Goal: Task Accomplishment & Management: Complete application form

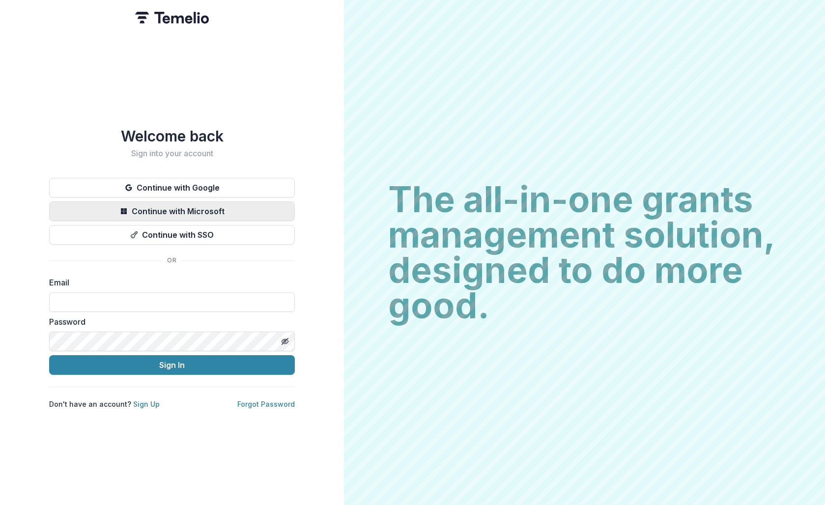
click at [88, 203] on button "Continue with Microsoft" at bounding box center [172, 212] width 246 height 20
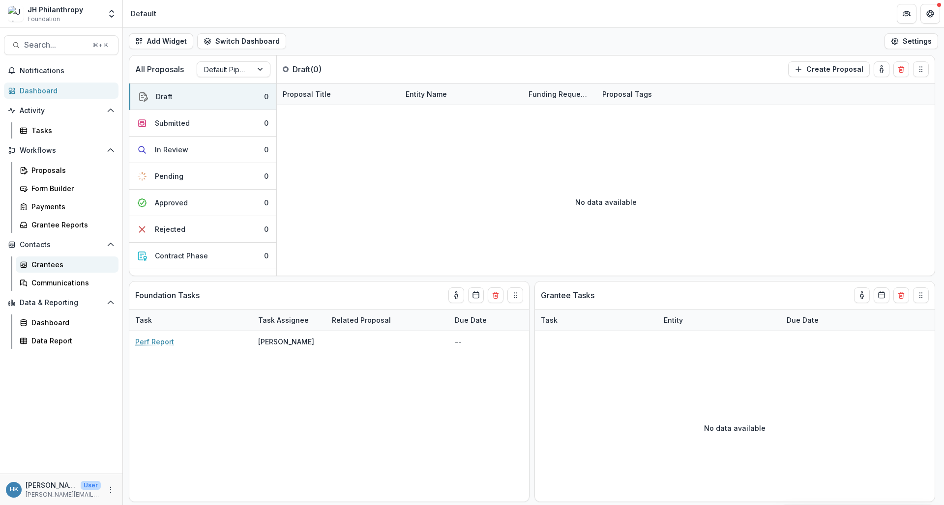
click at [62, 268] on div "Grantees" at bounding box center [70, 265] width 79 height 10
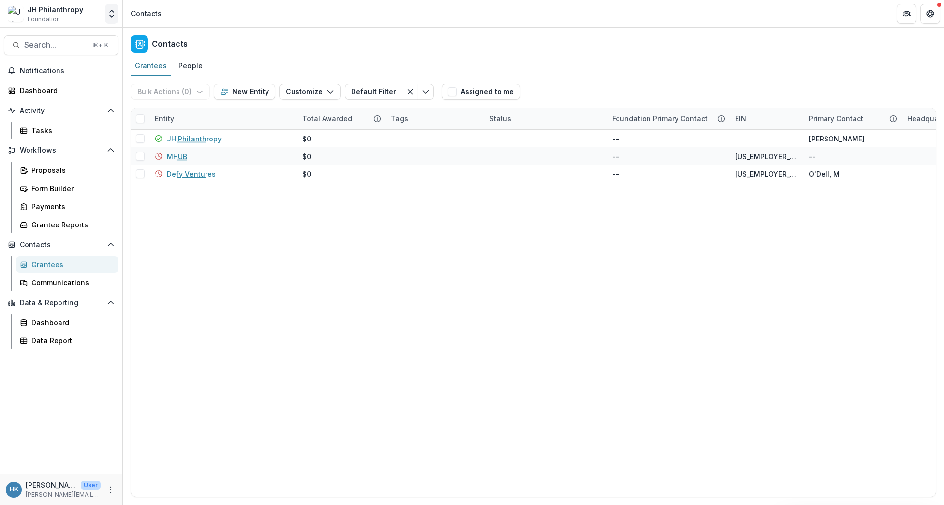
click at [111, 18] on icon "Open entity switcher" at bounding box center [112, 14] width 10 height 10
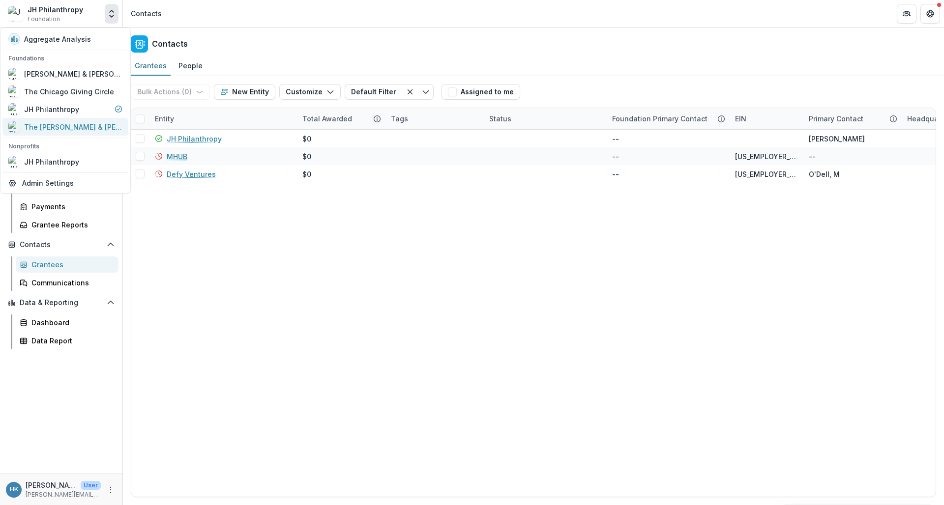
click at [73, 124] on div "The [PERSON_NAME] & [PERSON_NAME] Family Foundation" at bounding box center [73, 127] width 98 height 10
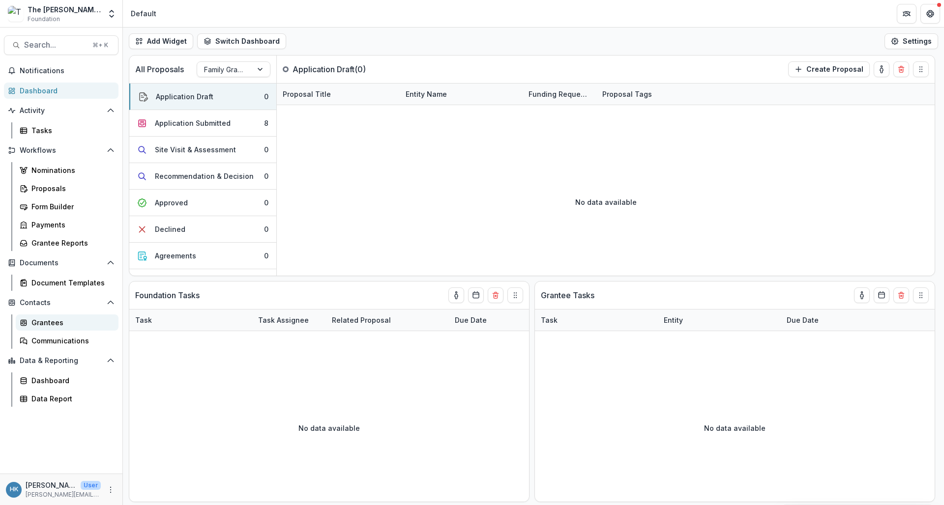
click at [67, 316] on link "Grantees" at bounding box center [67, 323] width 103 height 16
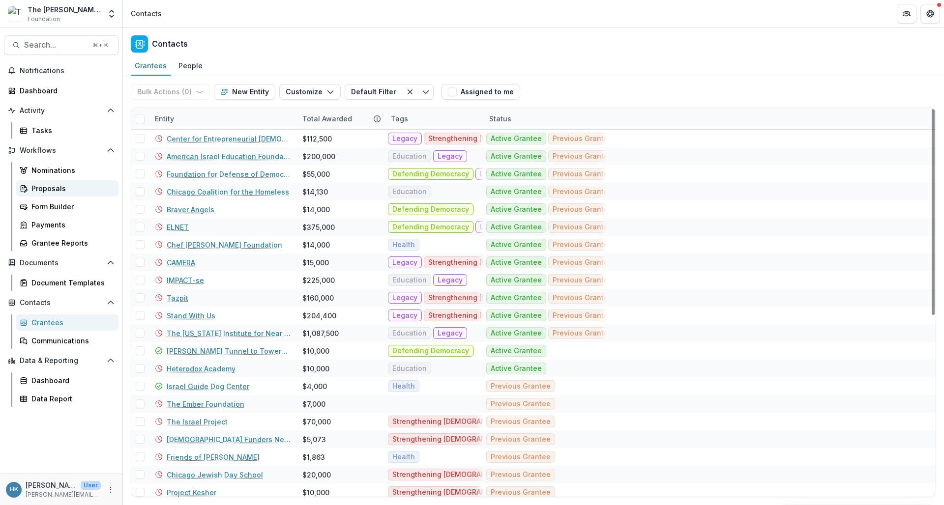
click at [77, 182] on link "Proposals" at bounding box center [67, 188] width 103 height 16
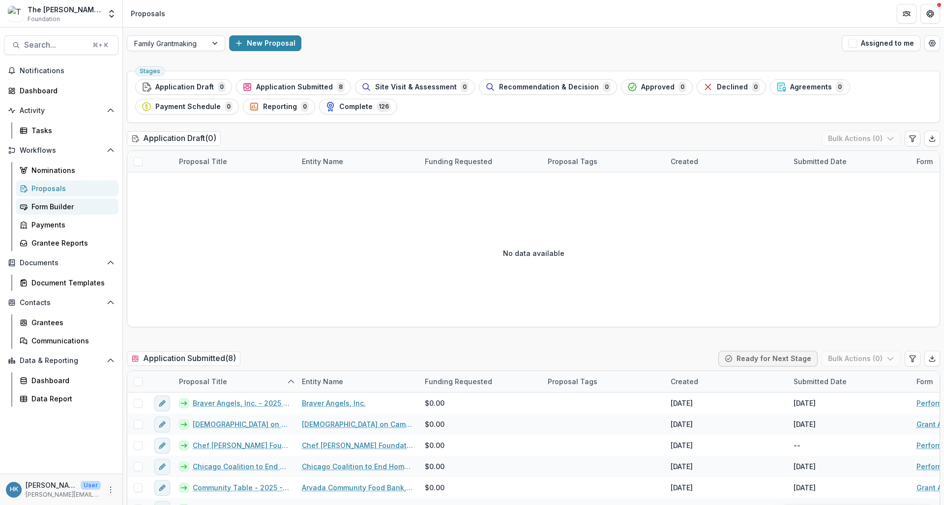
click at [56, 207] on div "Form Builder" at bounding box center [70, 207] width 79 height 10
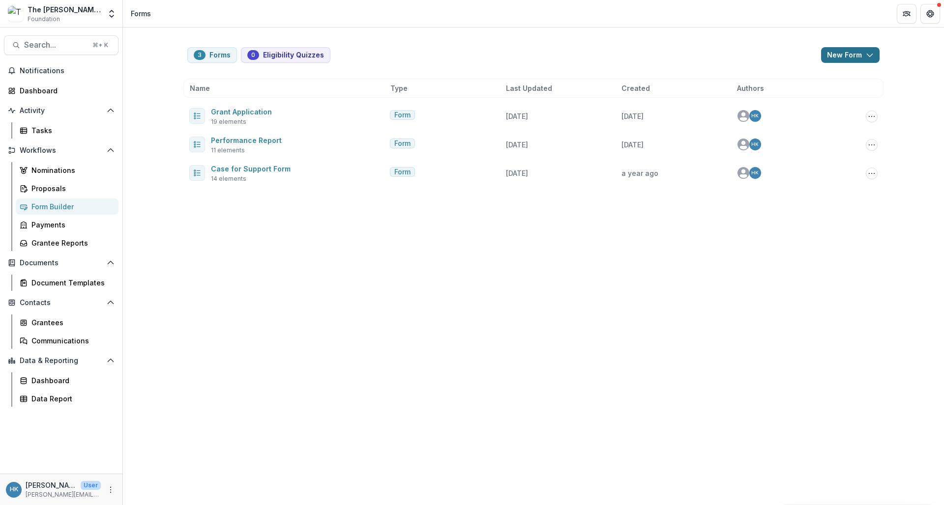
click at [844, 55] on button "New Form" at bounding box center [850, 55] width 58 height 16
click at [817, 90] on button "New Form" at bounding box center [824, 94] width 105 height 16
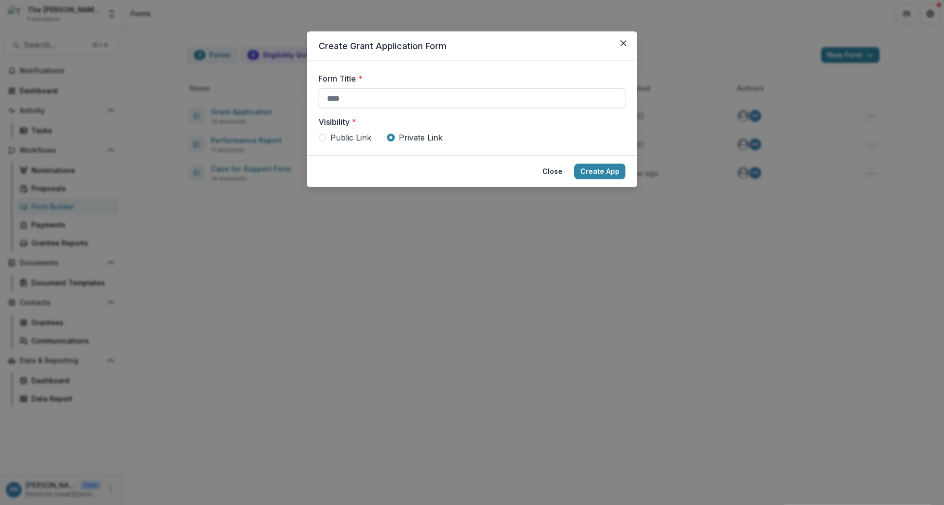
click at [446, 96] on input "Form Title *" at bounding box center [472, 98] width 307 height 20
type input "**********"
click at [604, 175] on button "Create App" at bounding box center [599, 172] width 51 height 16
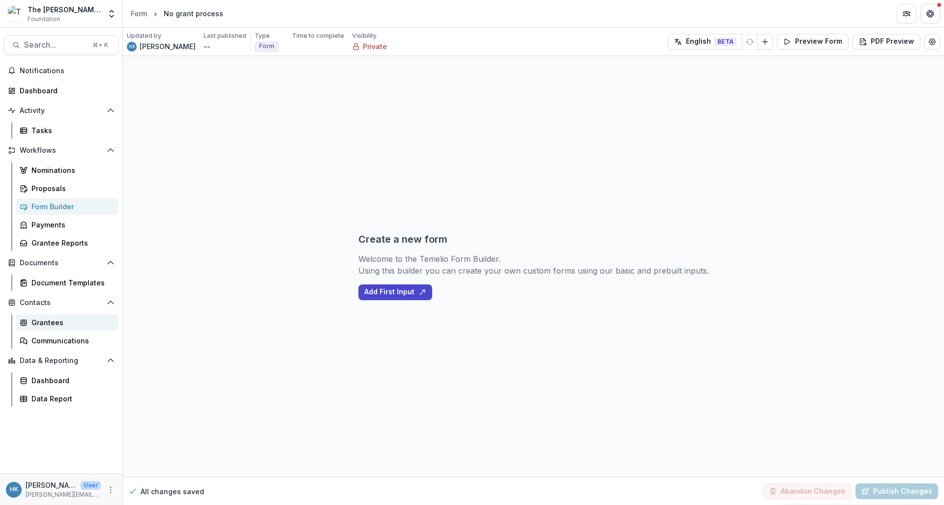
click at [52, 326] on div "Grantees" at bounding box center [70, 323] width 79 height 10
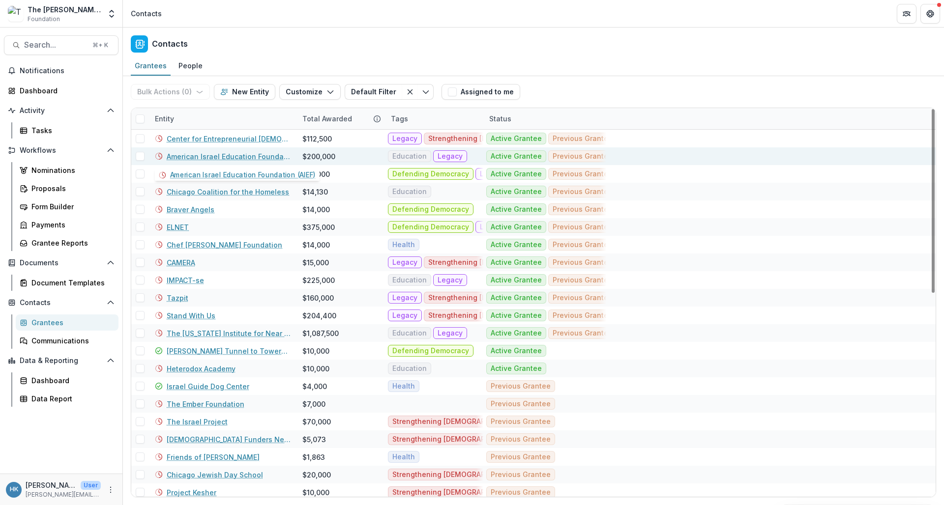
click at [249, 155] on link "American Israel Education Foundation (AIEF)" at bounding box center [229, 156] width 124 height 10
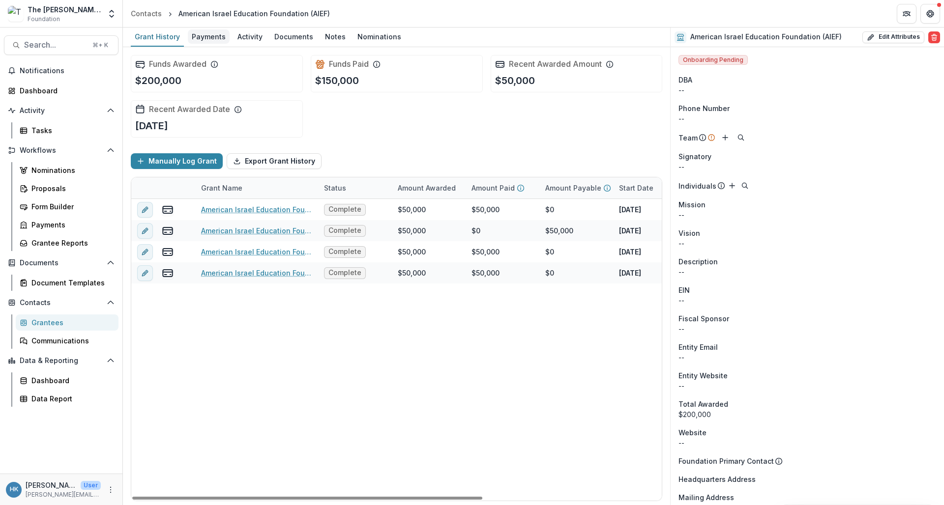
click at [211, 42] on div "Payments" at bounding box center [209, 36] width 42 height 14
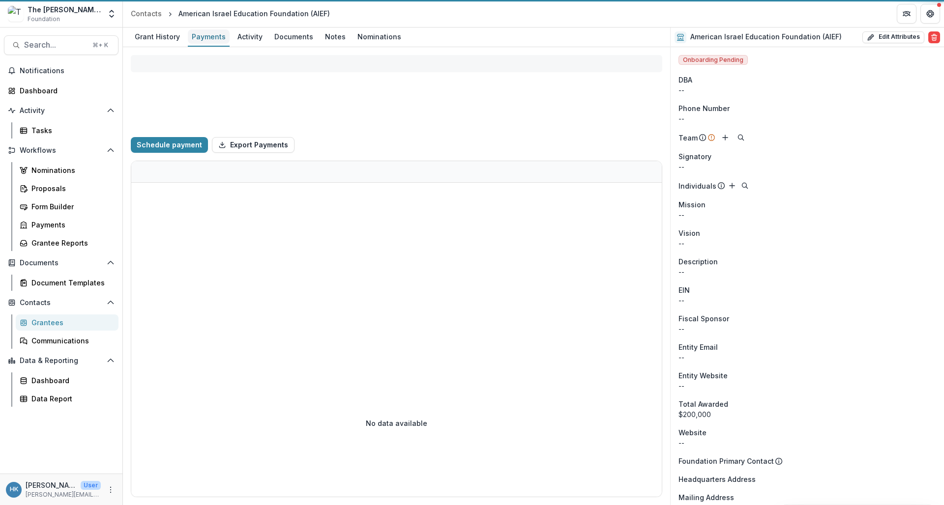
select select "****"
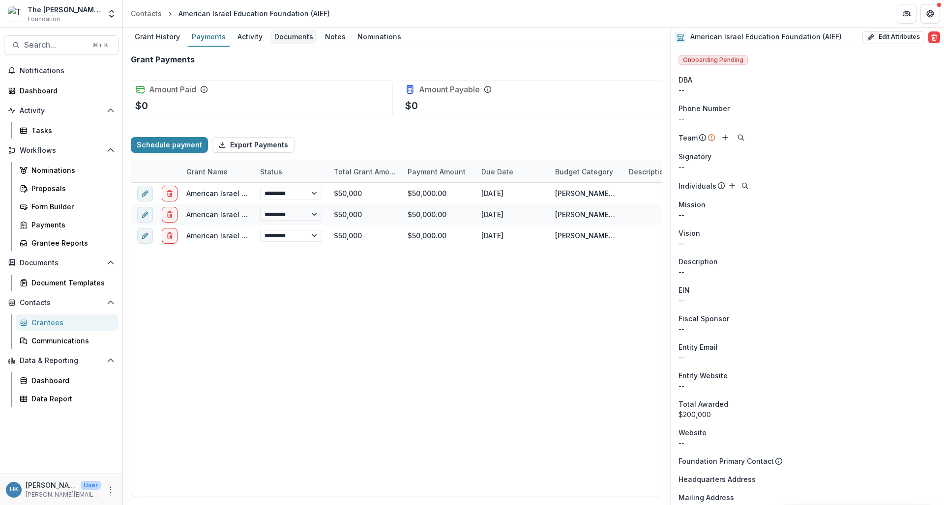
click at [283, 37] on div "Documents" at bounding box center [293, 36] width 47 height 14
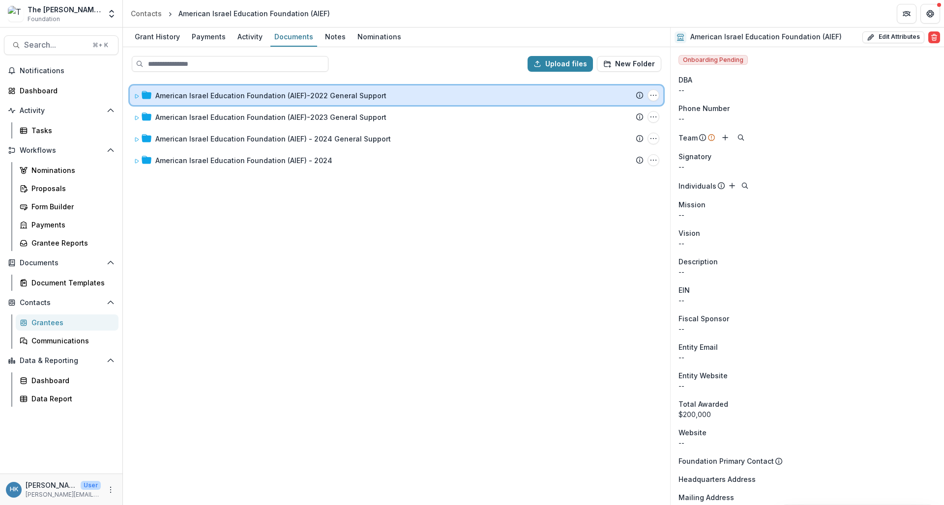
click at [133, 96] on div "American Israel Education Foundation (AIEF)-2022 General Support Submission Tem…" at bounding box center [396, 96] width 533 height 20
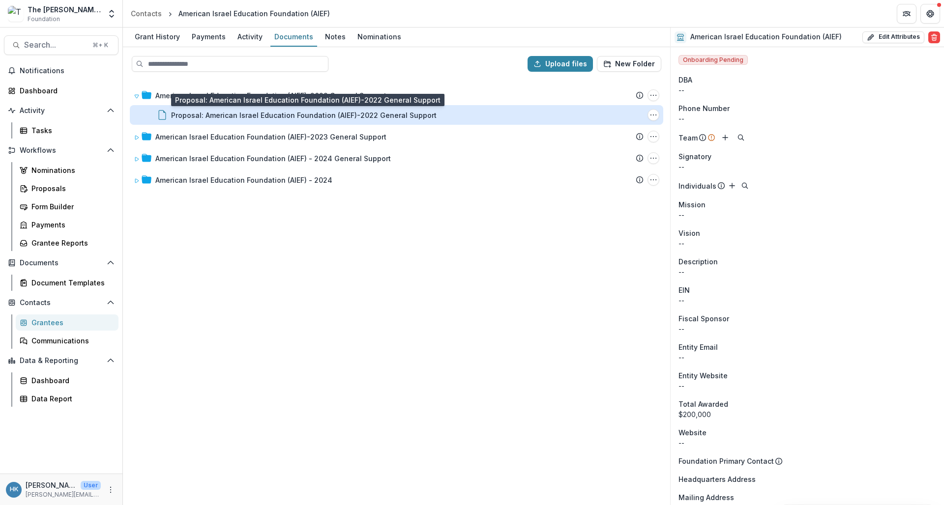
click at [328, 119] on div "Proposal: American Israel Education Foundation (AIEF)-2022 General Support" at bounding box center [303, 115] width 265 height 10
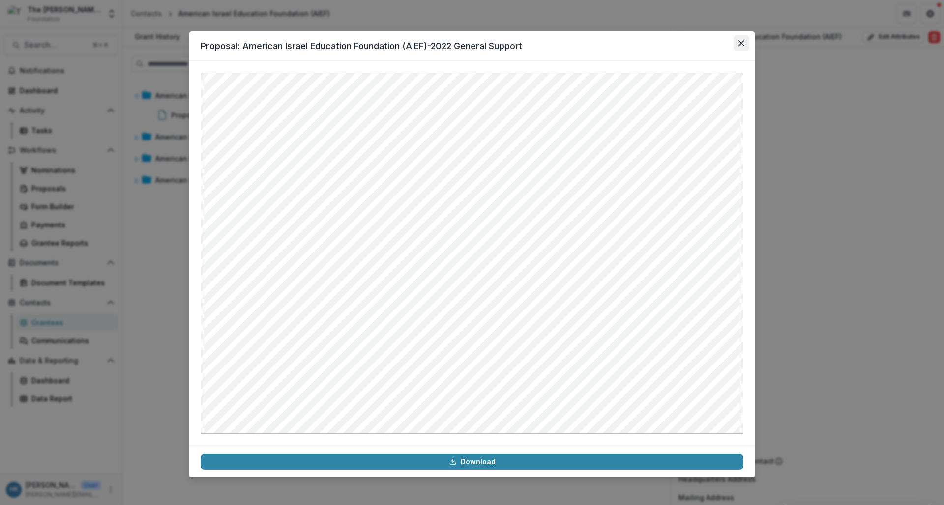
click at [738, 44] on button "Close" at bounding box center [741, 43] width 16 height 16
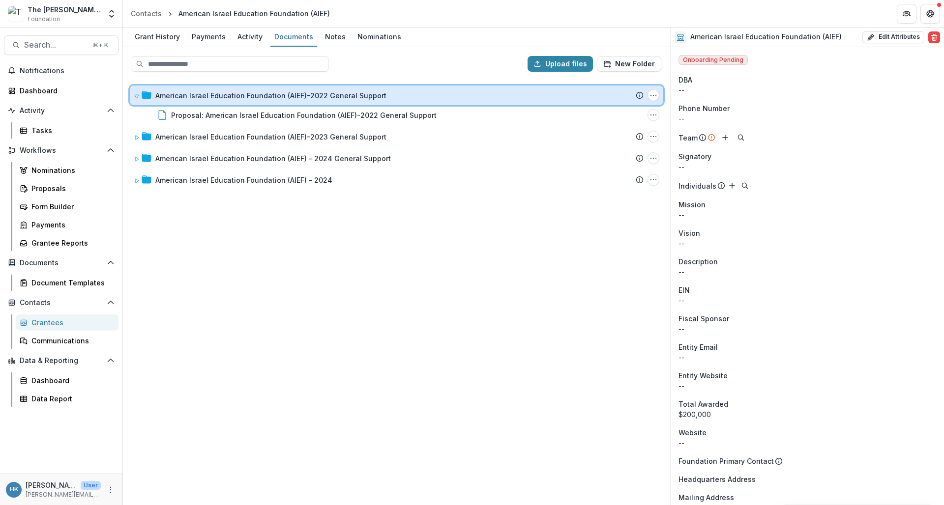
click at [136, 94] on icon at bounding box center [137, 96] width 6 height 6
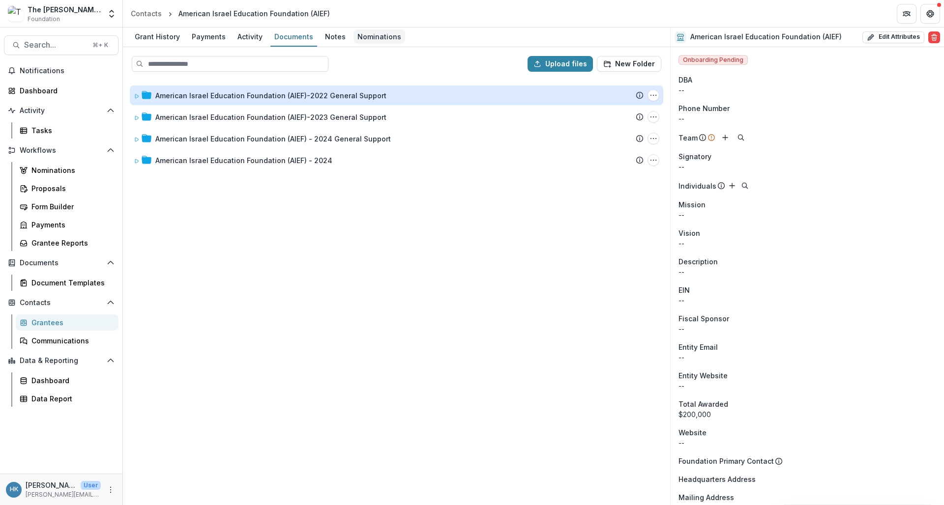
click at [363, 38] on div "Nominations" at bounding box center [379, 36] width 52 height 14
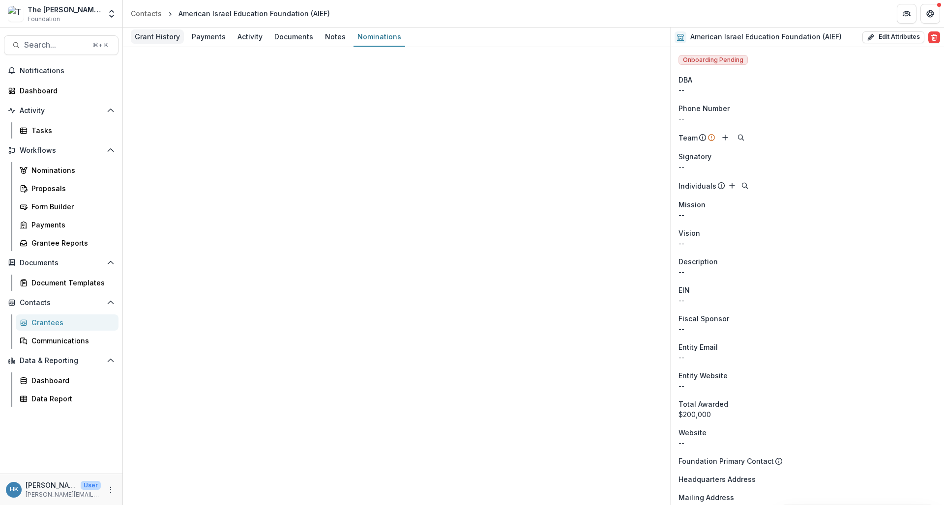
click at [161, 40] on div "Grant History" at bounding box center [157, 36] width 53 height 14
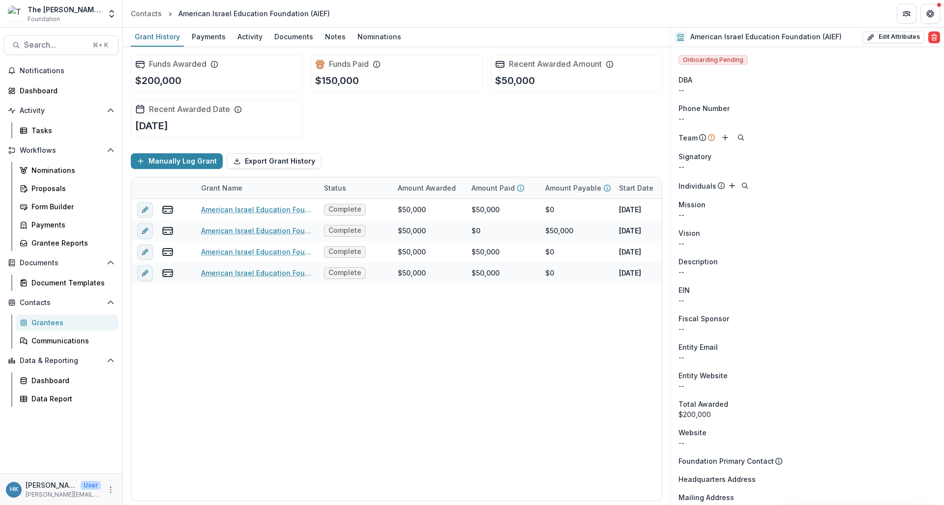
click at [63, 323] on div "Grantees" at bounding box center [70, 323] width 79 height 10
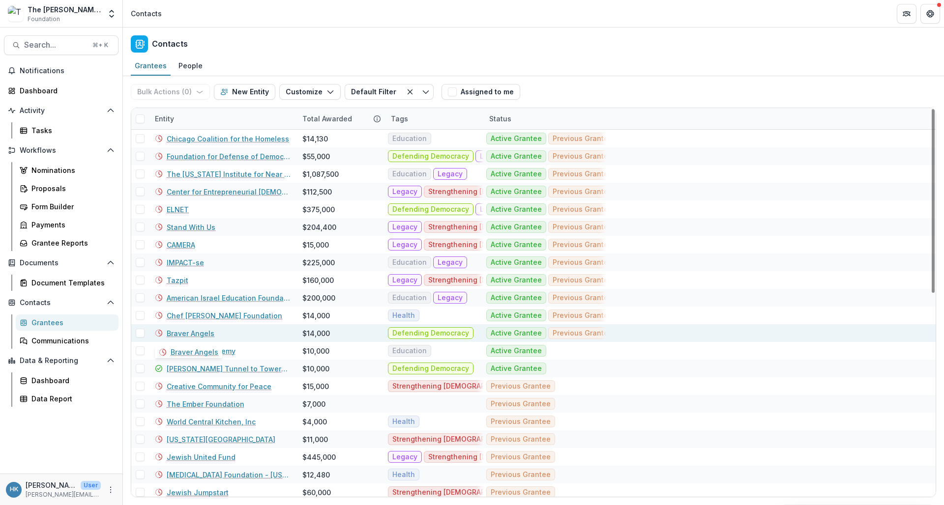
click at [194, 331] on link "Braver Angels" at bounding box center [191, 333] width 48 height 10
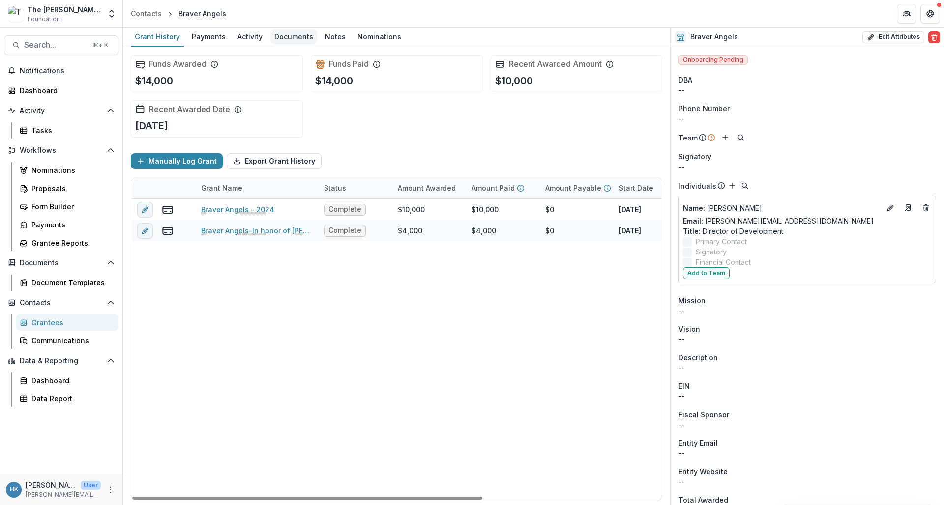
click at [306, 33] on div "Documents" at bounding box center [293, 36] width 47 height 14
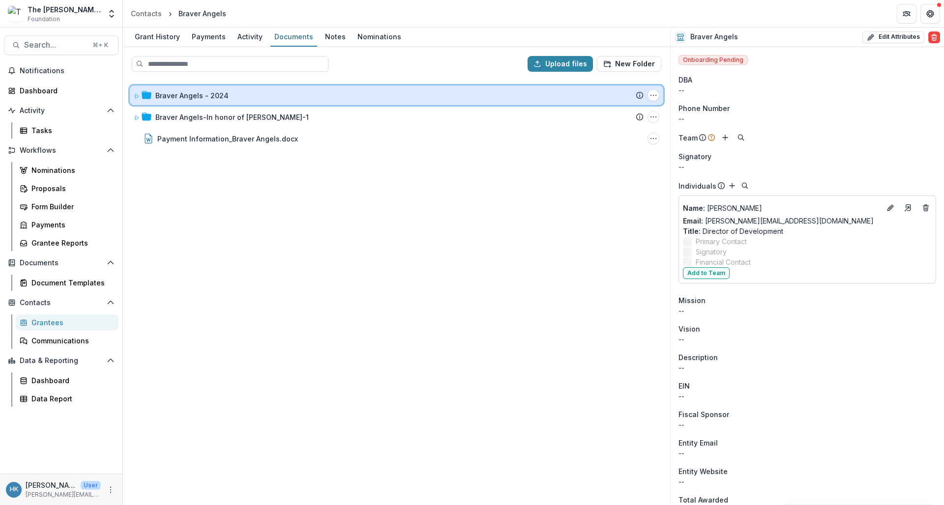
click at [136, 97] on icon at bounding box center [137, 96] width 6 height 6
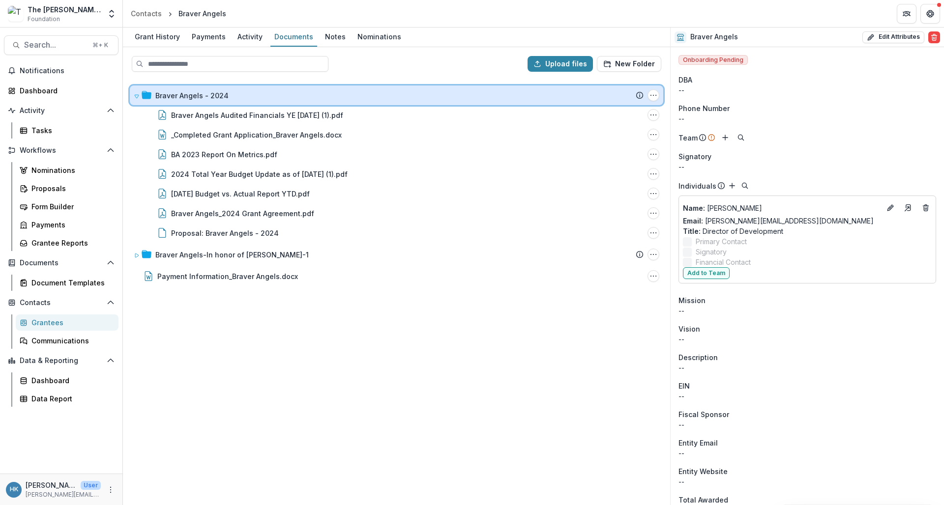
click at [136, 93] on span at bounding box center [137, 95] width 6 height 10
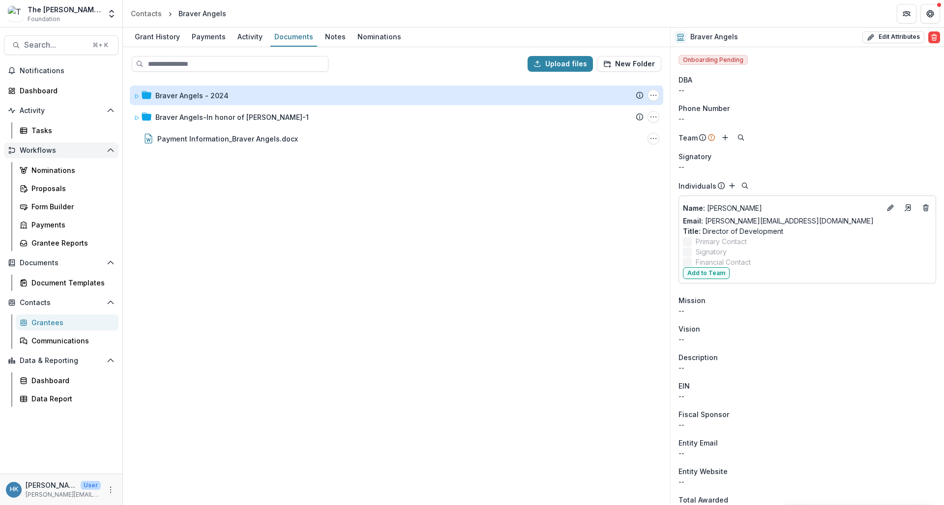
click at [85, 149] on span "Workflows" at bounding box center [61, 150] width 83 height 8
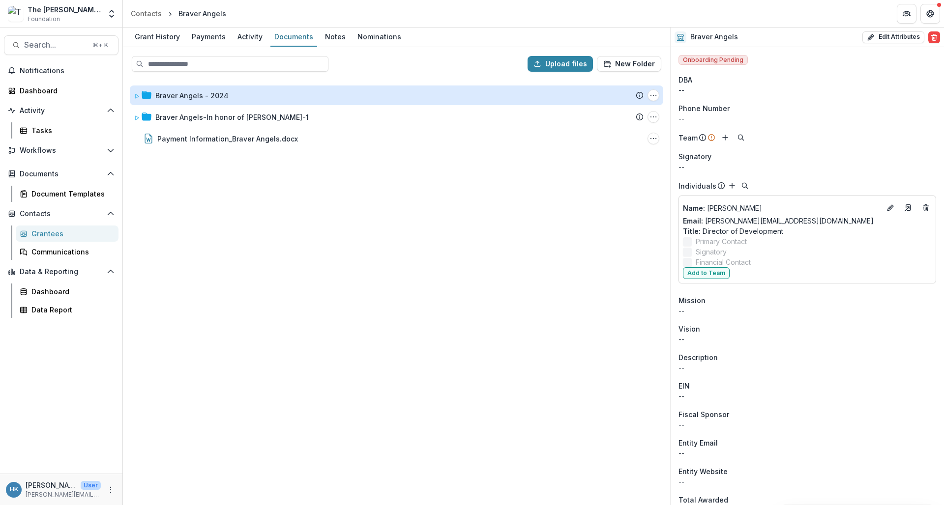
click at [54, 234] on div "Grantees" at bounding box center [70, 234] width 79 height 10
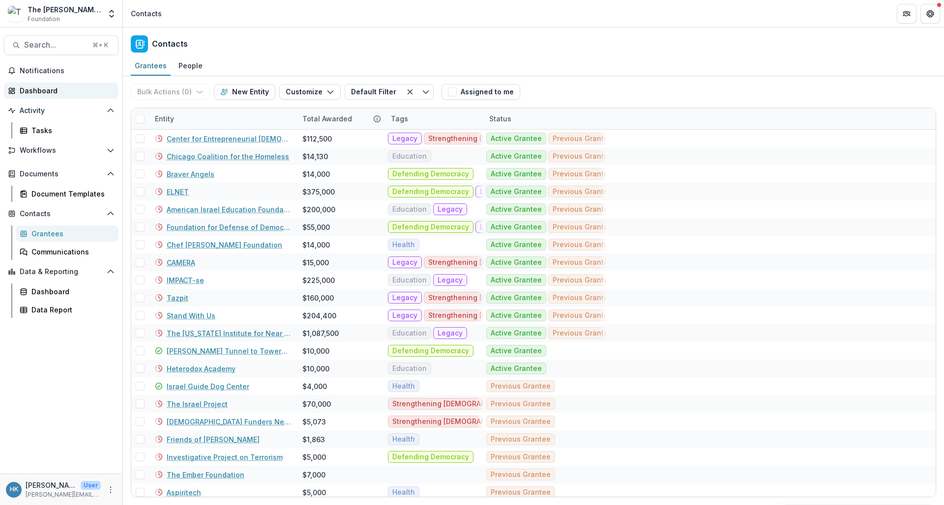
click at [57, 91] on div "Dashboard" at bounding box center [65, 91] width 91 height 10
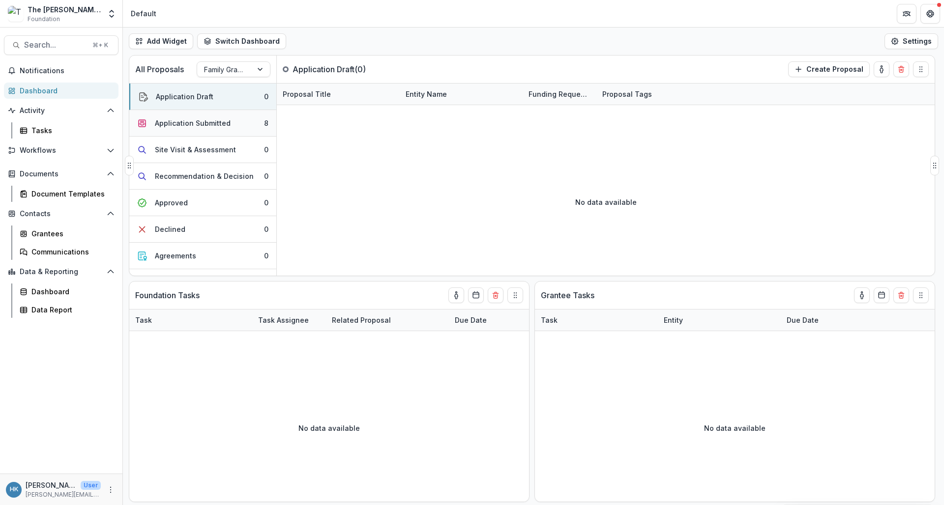
click at [184, 127] on div "Application Submitted" at bounding box center [193, 123] width 76 height 10
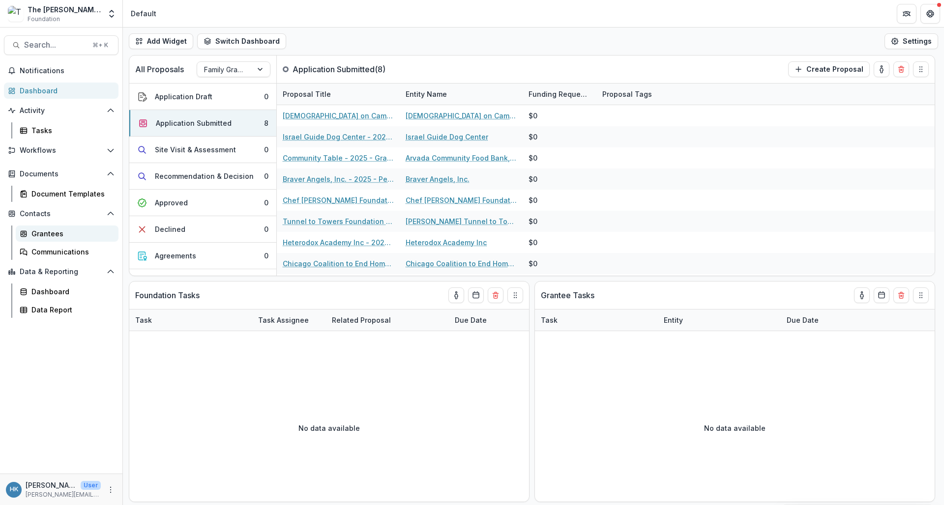
click at [53, 236] on div "Grantees" at bounding box center [70, 234] width 79 height 10
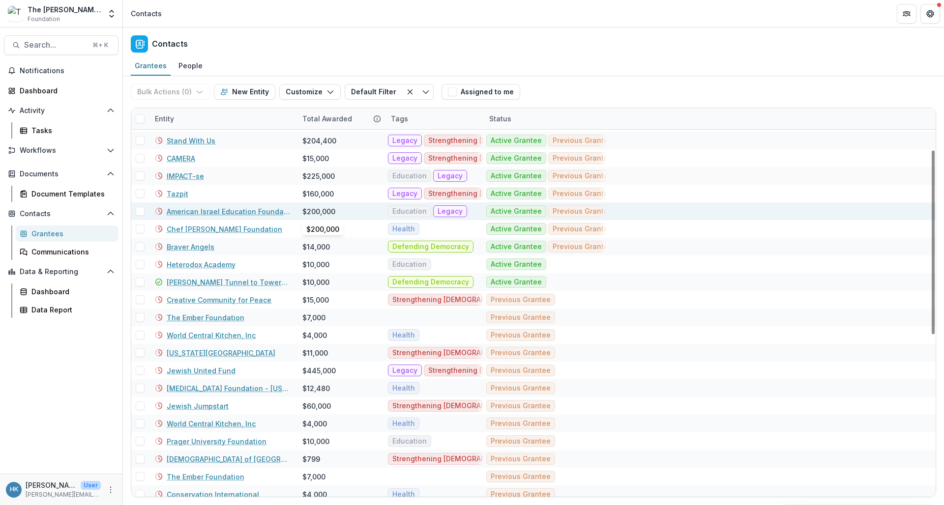
scroll to position [90, 0]
